Goal: Communication & Community: Answer question/provide support

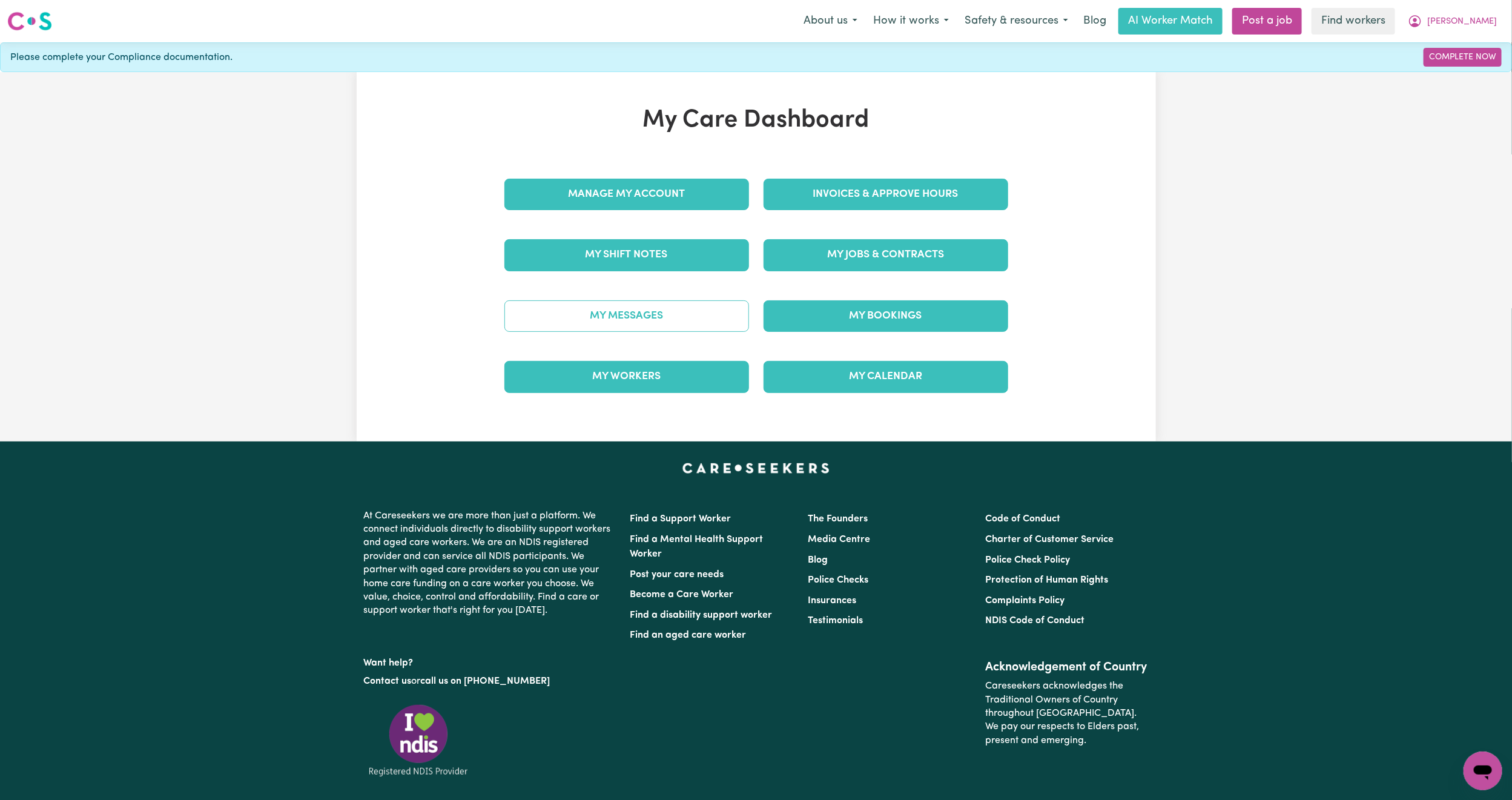
click at [589, 322] on link "My Messages" at bounding box center [627, 316] width 245 height 31
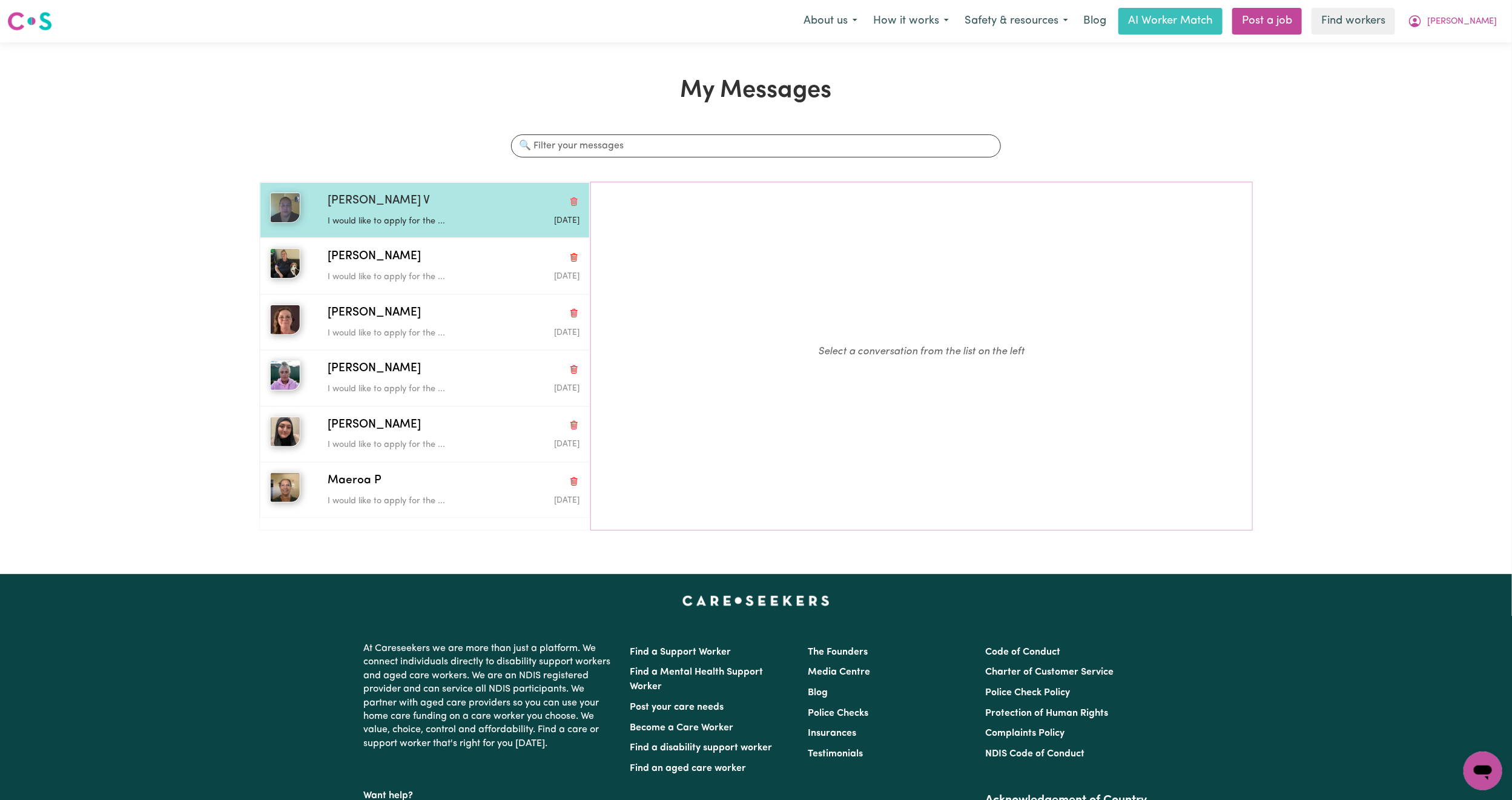
click at [406, 223] on p "I would like to apply for the ..." at bounding box center [411, 222] width 168 height 14
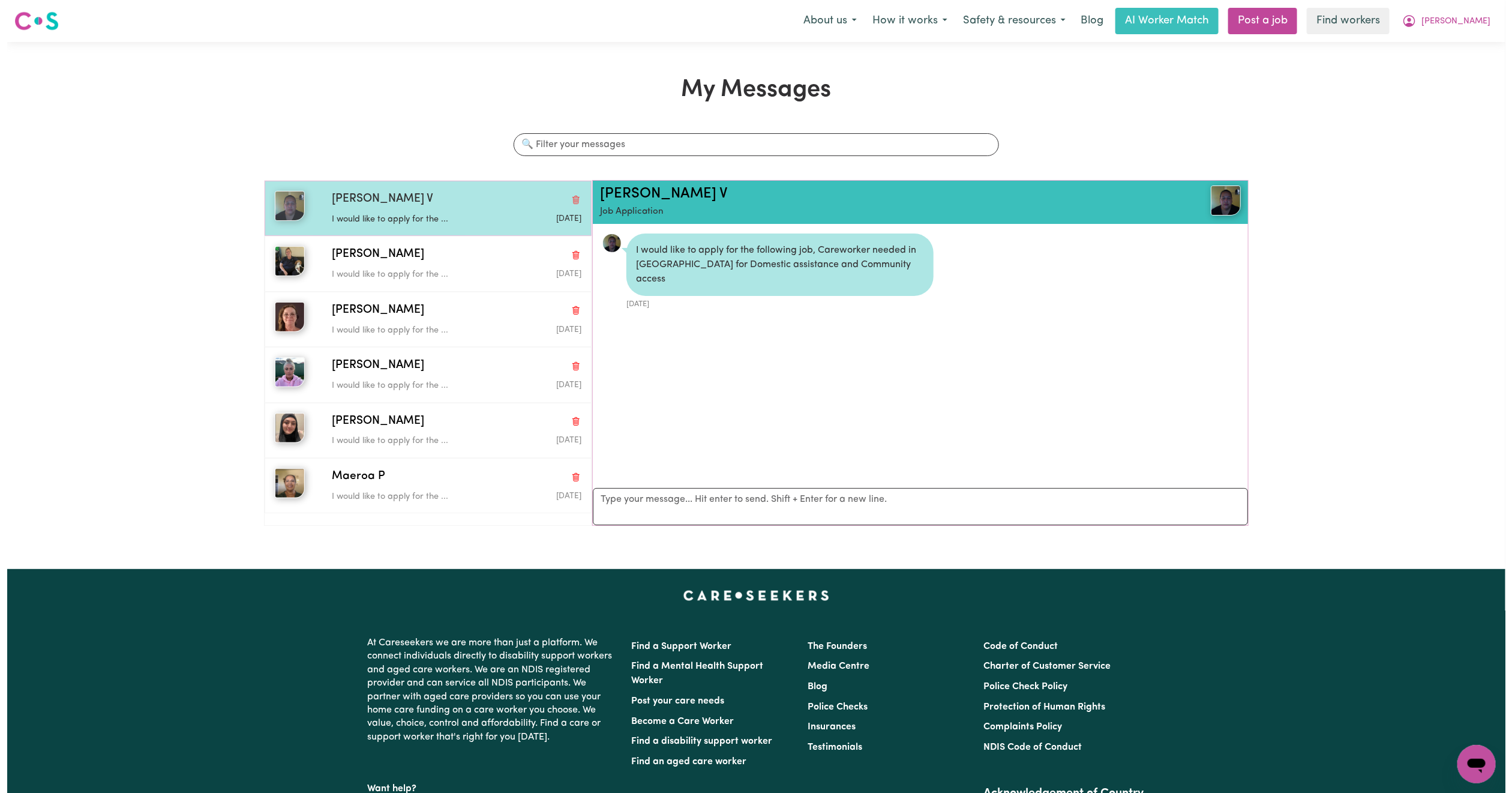
scroll to position [8, 0]
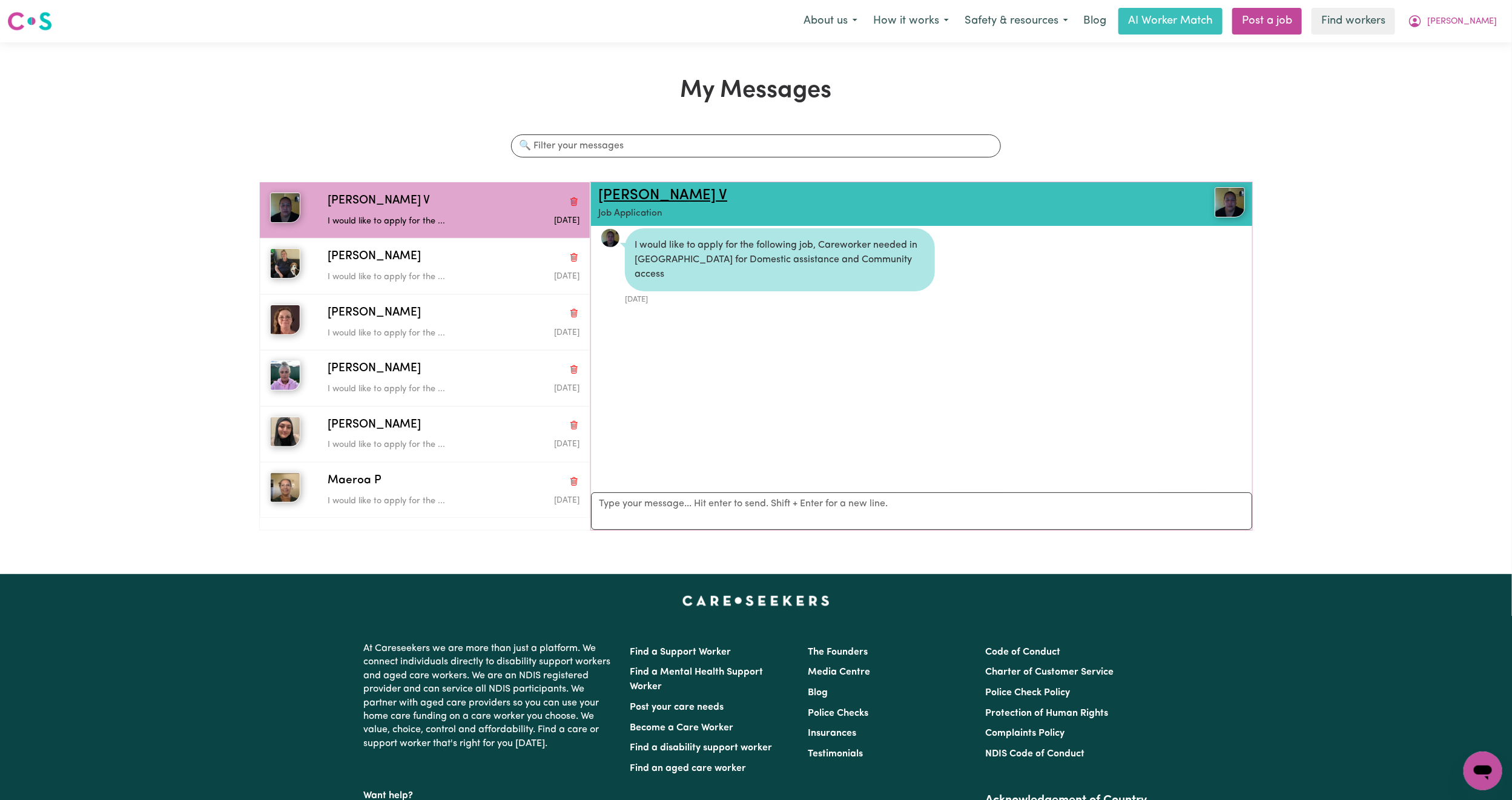
click at [614, 189] on link "Silivia V" at bounding box center [663, 195] width 129 height 14
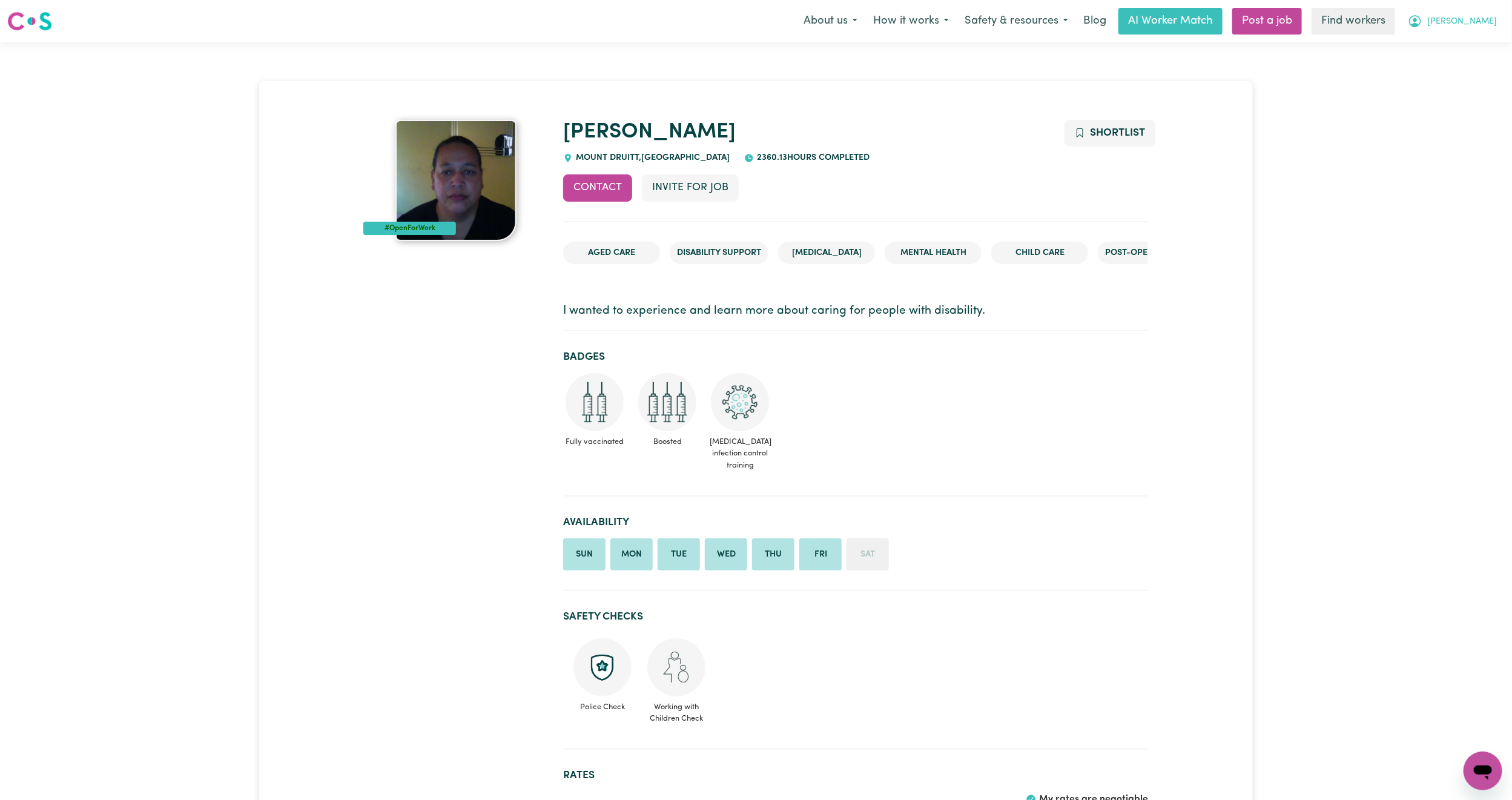
click at [1480, 24] on span "[PERSON_NAME]" at bounding box center [1462, 22] width 70 height 14
click at [1454, 64] on link "Logout" at bounding box center [1456, 70] width 96 height 23
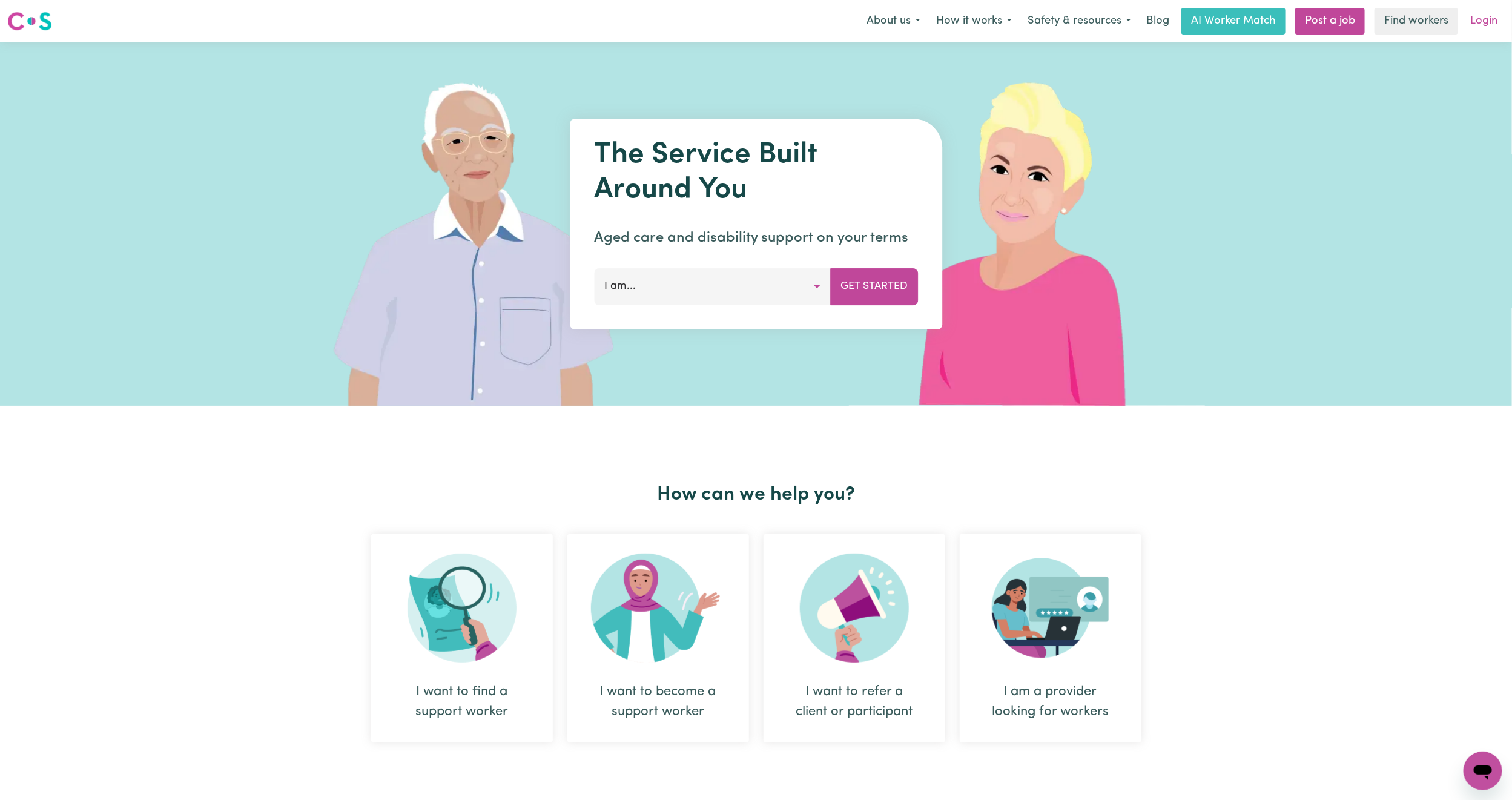
click at [1486, 14] on link "Login" at bounding box center [1484, 21] width 42 height 26
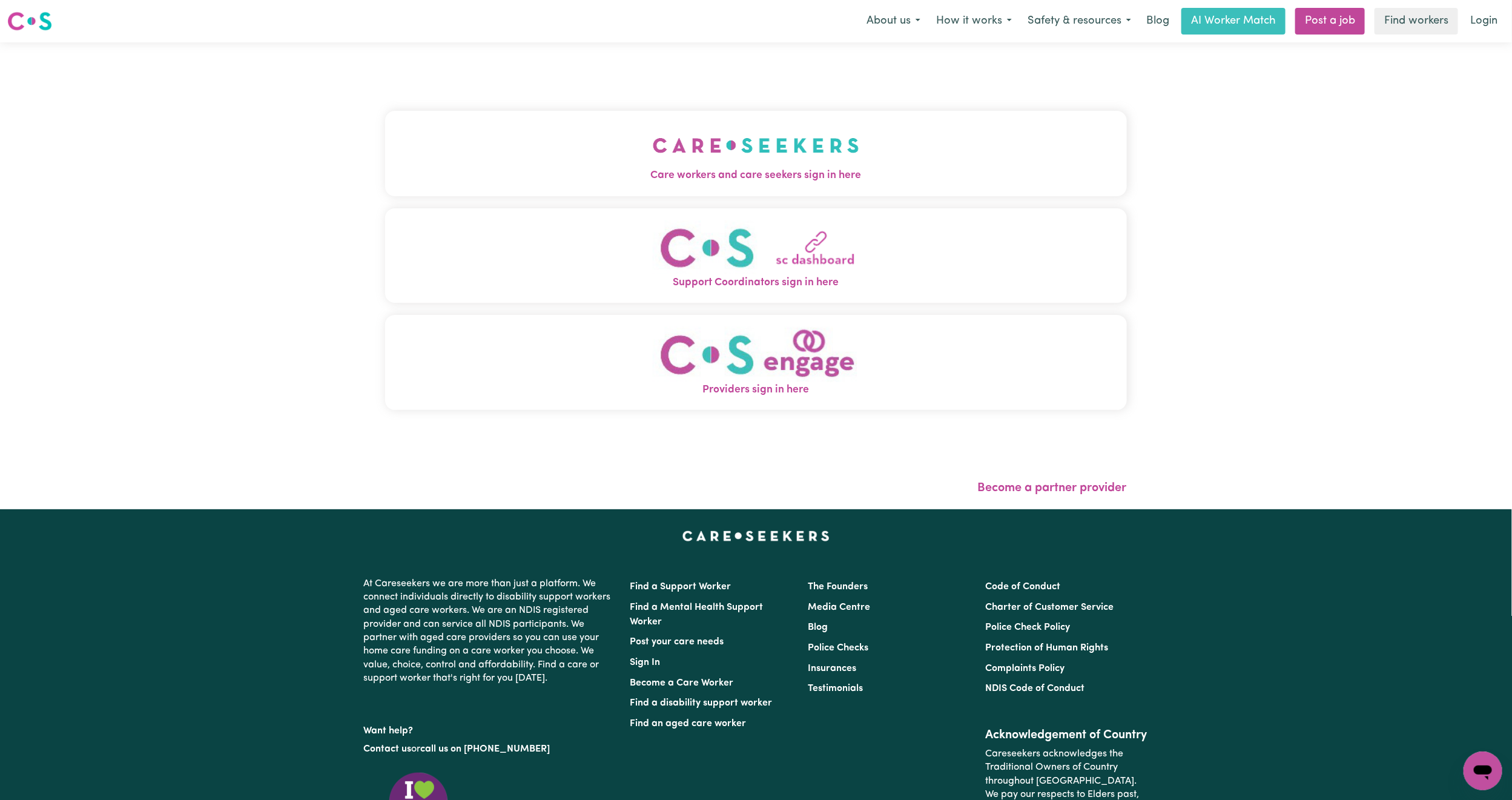
click at [549, 133] on button "Care workers and care seekers sign in here" at bounding box center [756, 153] width 741 height 85
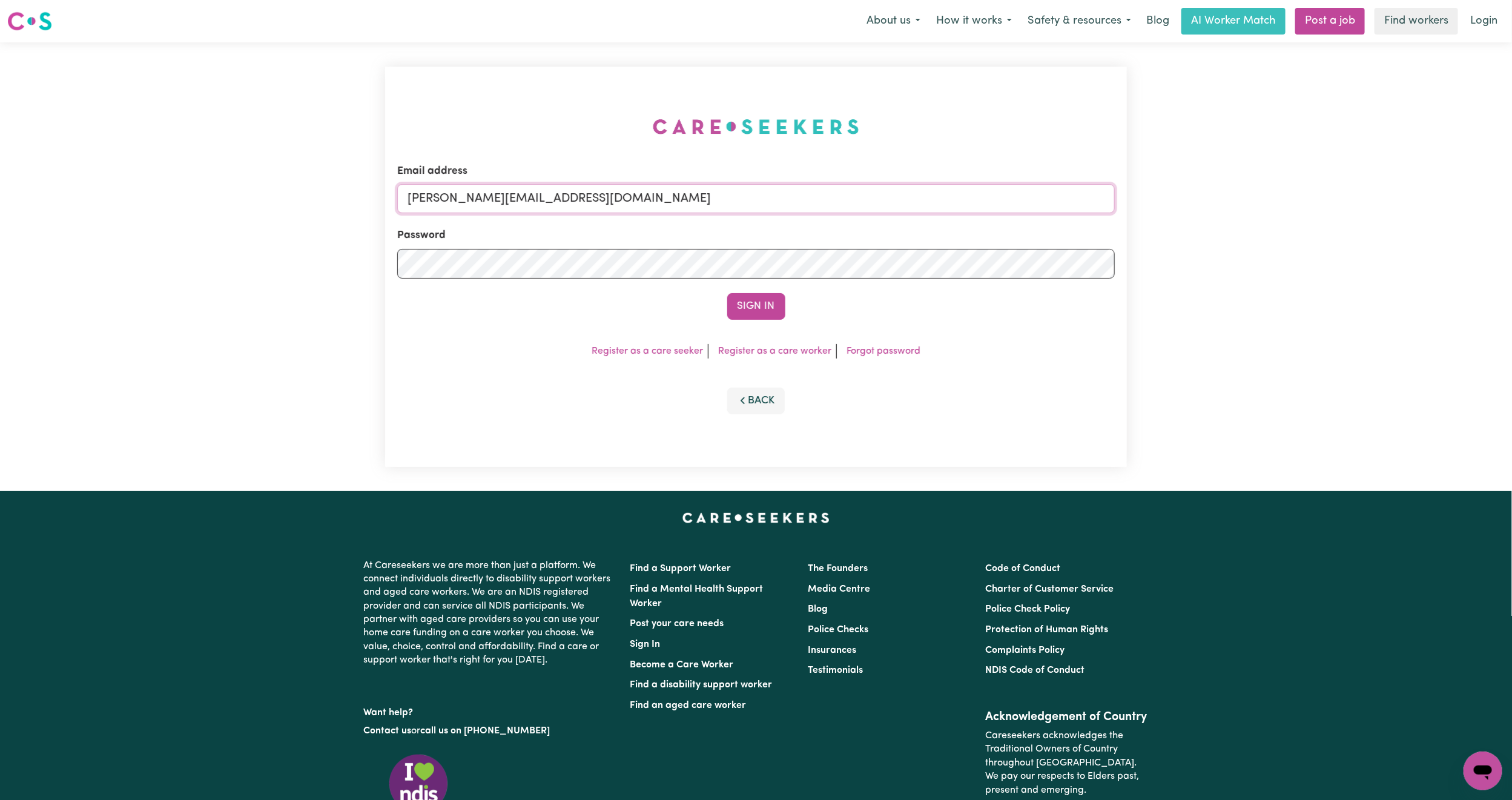
click at [450, 197] on input "[PERSON_NAME][EMAIL_ADDRESS][DOMAIN_NAME]" at bounding box center [756, 198] width 718 height 29
drag, startPoint x: 469, startPoint y: 196, endPoint x: 914, endPoint y: 222, distance: 445.8
click at [914, 222] on form "Email address [EMAIL_ADDRESS][PERSON_NAME][DOMAIN_NAME] Password Sign In" at bounding box center [756, 242] width 718 height 156
type input "superuser~[EMAIL_ADDRESS][DOMAIN_NAME]"
click at [763, 296] on button "Sign In" at bounding box center [756, 306] width 58 height 26
